Goal: Navigation & Orientation: Go to known website

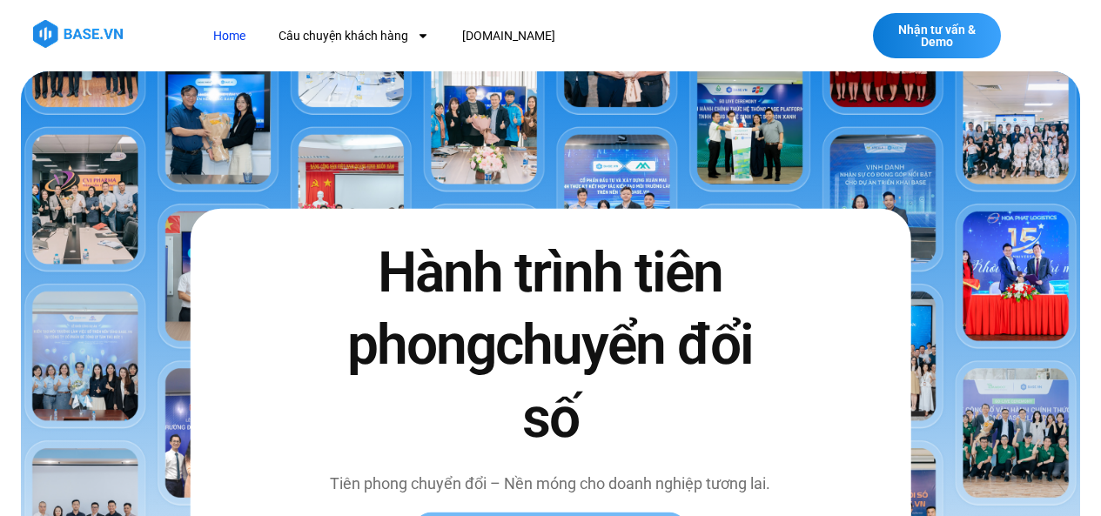
click at [212, 40] on link "Home" at bounding box center [229, 36] width 58 height 32
click at [87, 36] on img at bounding box center [78, 34] width 90 height 28
click at [505, 28] on link "[DOMAIN_NAME]" at bounding box center [508, 36] width 119 height 32
